Goal: Task Accomplishment & Management: Complete application form

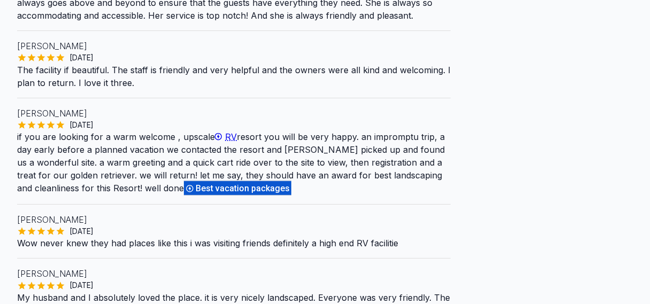
scroll to position [356, 0]
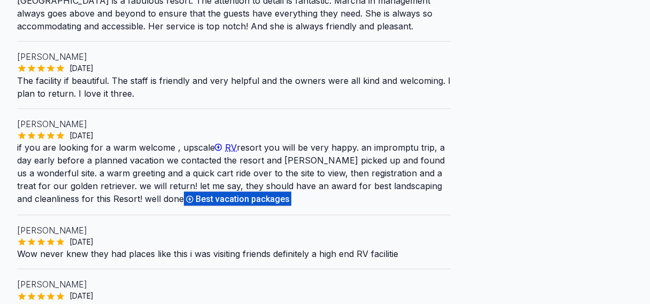
click at [244, 197] on span "Best vacation packages" at bounding box center [244, 199] width 97 height 10
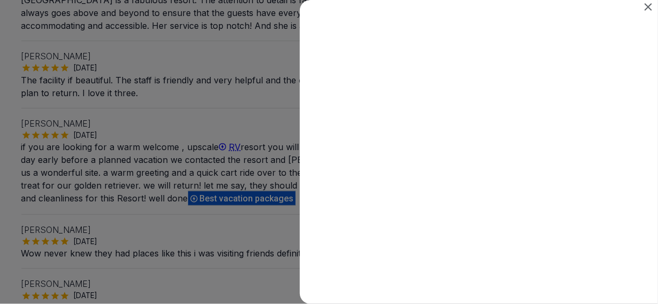
scroll to position [0, 0]
click at [649, 3] on icon "Close" at bounding box center [648, 7] width 13 height 13
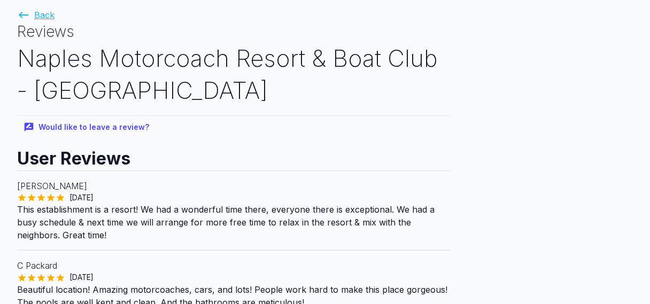
click at [37, 17] on link "Back" at bounding box center [35, 15] width 37 height 11
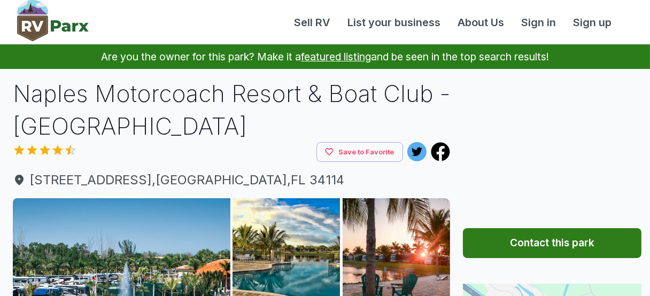
click at [535, 237] on button "Contact this park" at bounding box center [552, 243] width 179 height 30
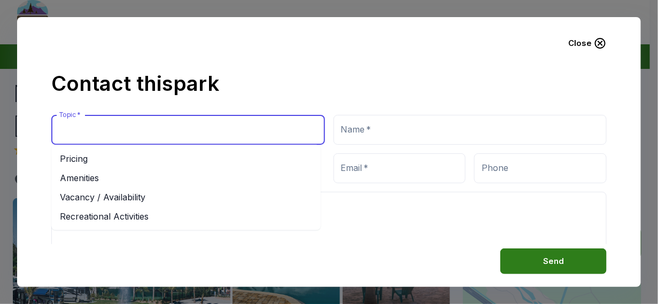
click at [110, 130] on input "Topic   *" at bounding box center [188, 130] width 264 height 20
click at [126, 196] on li "Vacancy / Availability" at bounding box center [185, 197] width 269 height 19
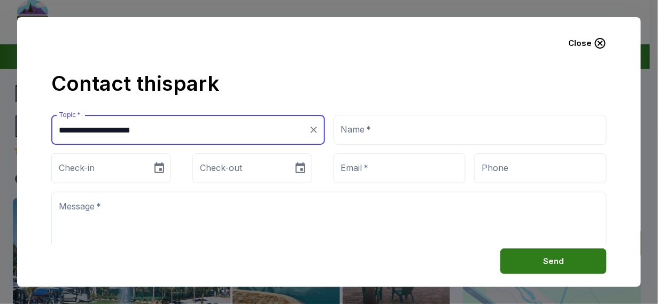
type input "**********"
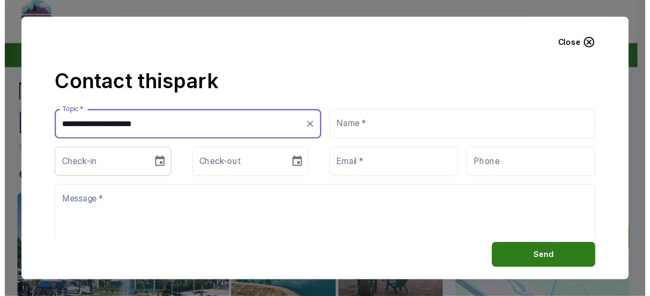
scroll to position [3, 0]
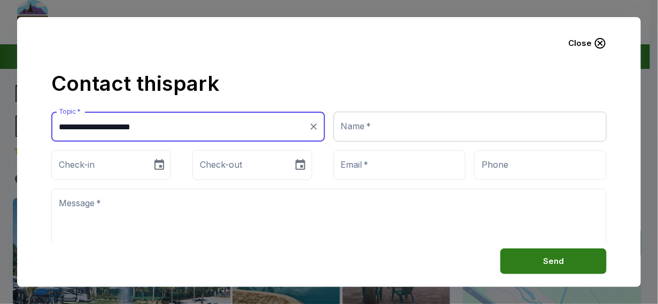
click at [422, 130] on input "Name   *" at bounding box center [471, 127] width 274 height 30
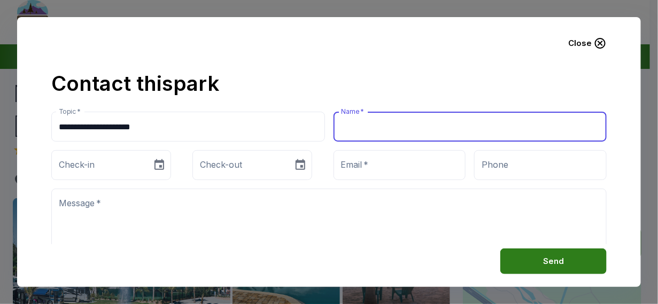
click at [422, 130] on input "Name   *" at bounding box center [471, 127] width 274 height 30
type input "**********"
click at [166, 165] on icon "Choose date" at bounding box center [159, 165] width 13 height 13
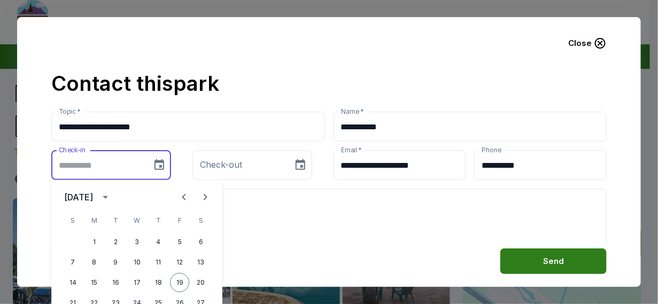
click at [207, 196] on icon "Next month" at bounding box center [205, 197] width 13 height 13
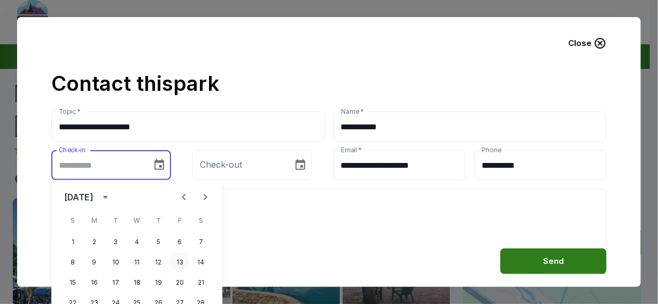
click at [182, 261] on button "13" at bounding box center [179, 262] width 19 height 19
type input "**********"
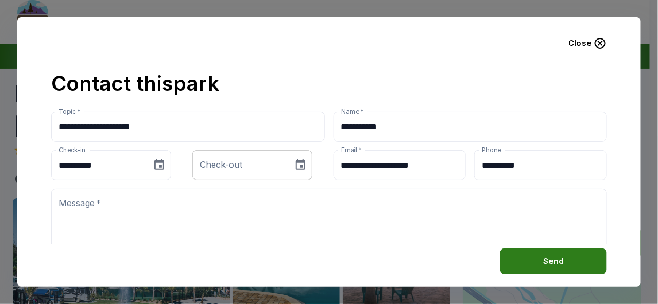
click at [307, 166] on icon "Choose date" at bounding box center [300, 165] width 13 height 13
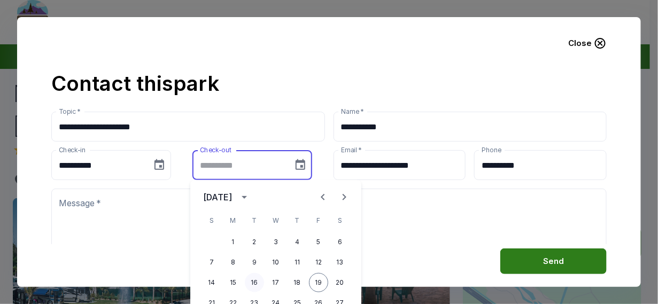
click at [254, 281] on button "16" at bounding box center [254, 282] width 19 height 19
type input "**********"
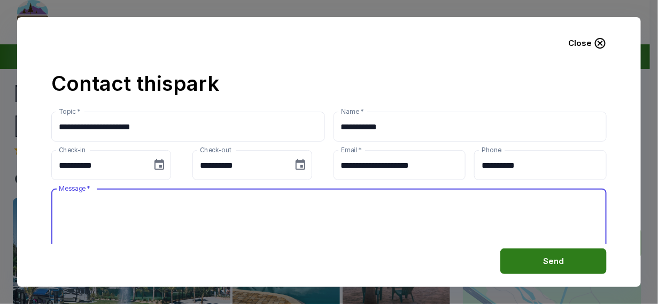
click at [168, 206] on textarea "Message   *" at bounding box center [329, 222] width 541 height 49
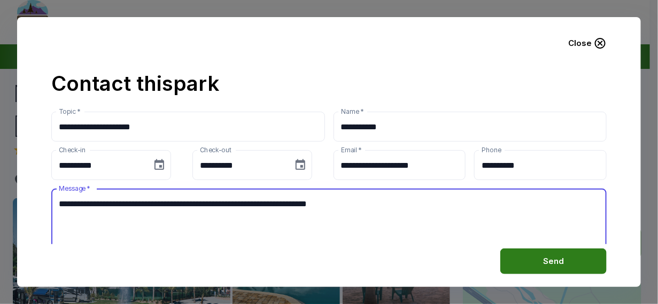
type textarea "**********"
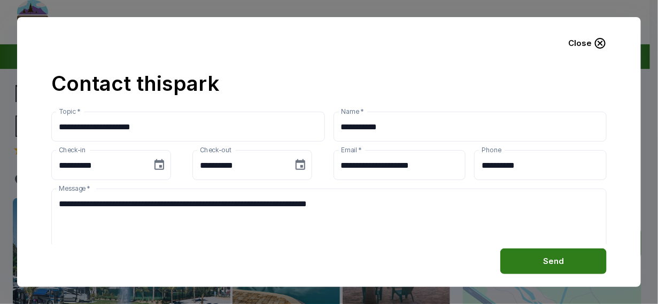
click at [558, 258] on button "Send" at bounding box center [553, 262] width 106 height 26
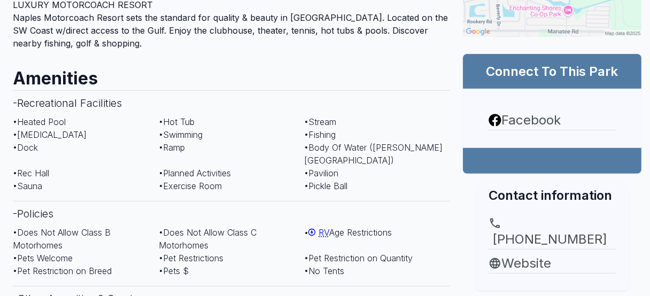
scroll to position [445, 0]
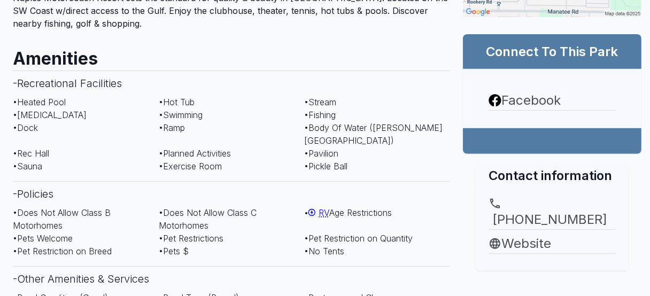
click at [328, 207] on span "RV" at bounding box center [324, 212] width 11 height 11
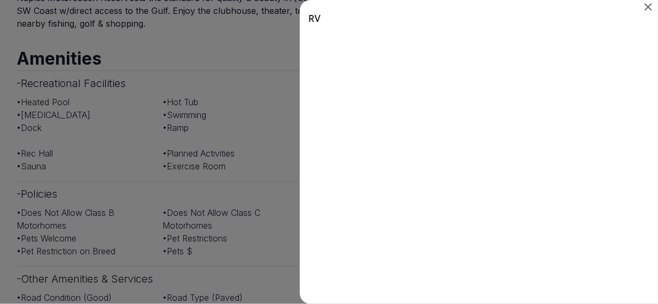
scroll to position [0, 0]
click at [261, 86] on div "Search results for RV" at bounding box center [329, 152] width 658 height 304
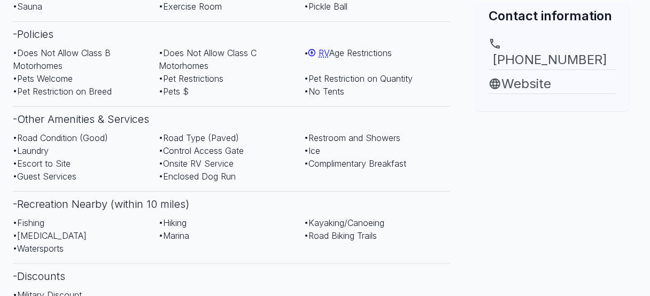
scroll to position [623, 0]
